Goal: Transaction & Acquisition: Download file/media

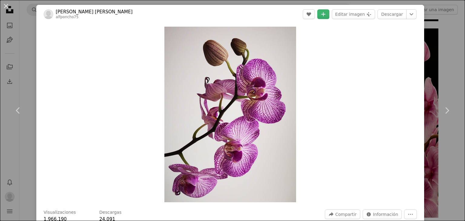
scroll to position [30, 0]
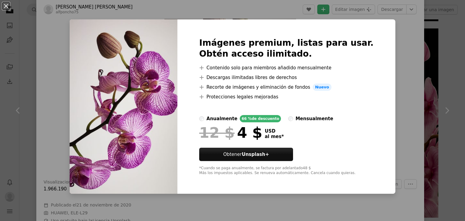
click at [64, 114] on div "An X shape Imágenes premium, listas para usar. Obtén acceso ilimitado. A plus s…" at bounding box center [232, 110] width 465 height 221
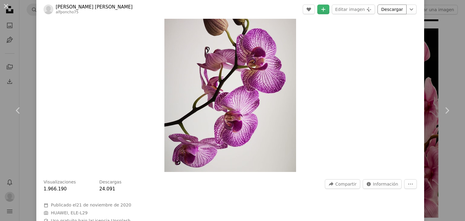
click at [383, 11] on link "Descargar" at bounding box center [391, 10] width 29 height 10
